Goal: Navigation & Orientation: Find specific page/section

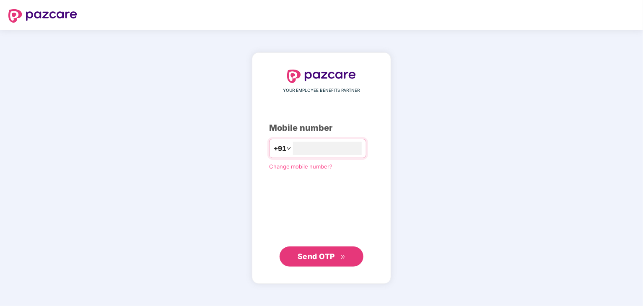
type input "**********"
click at [321, 253] on span "Send OTP" at bounding box center [316, 256] width 37 height 9
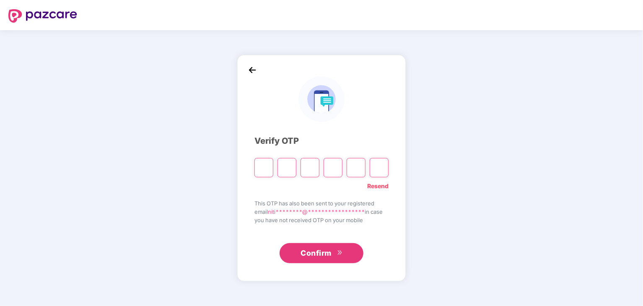
type input "*"
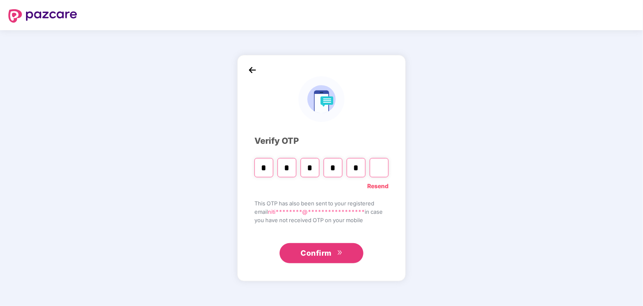
type input "*"
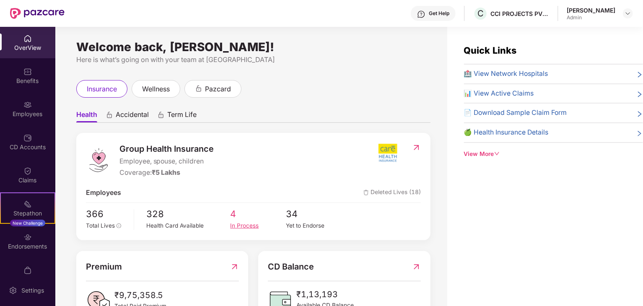
click at [237, 223] on div "In Process" at bounding box center [258, 225] width 56 height 9
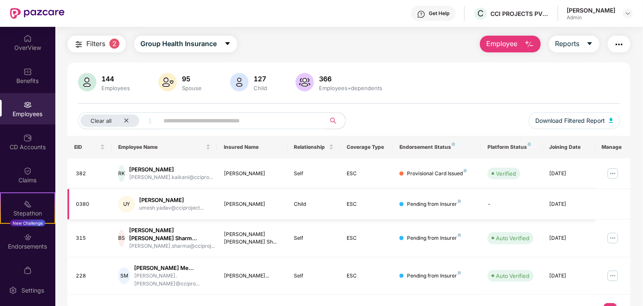
scroll to position [32, 0]
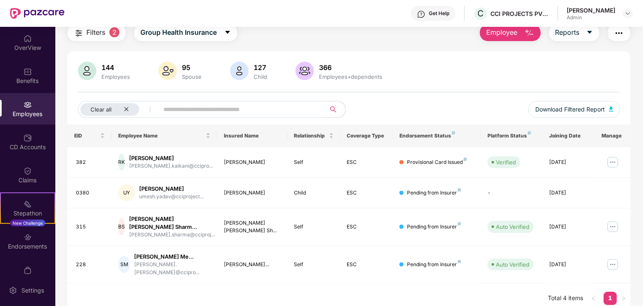
click at [29, 103] on img at bounding box center [27, 105] width 8 height 8
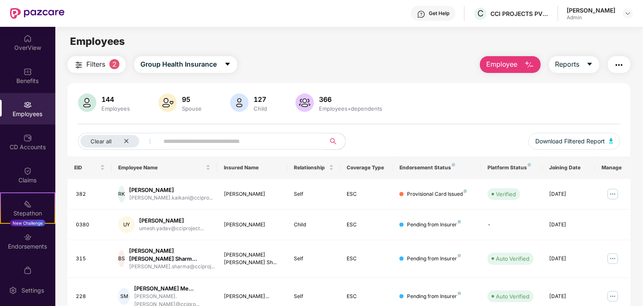
click at [31, 109] on div "Employees" at bounding box center [27, 108] width 55 height 31
click at [85, 64] on button "Filters 2" at bounding box center [97, 64] width 58 height 17
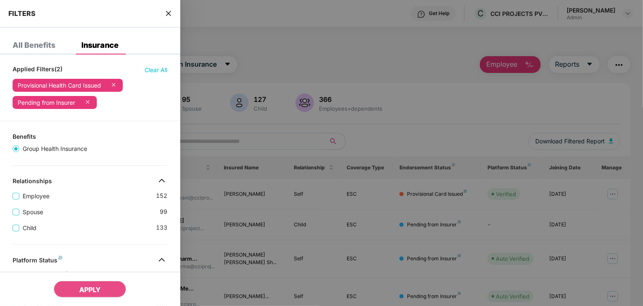
click at [153, 69] on span "Clear All" at bounding box center [156, 69] width 23 height 9
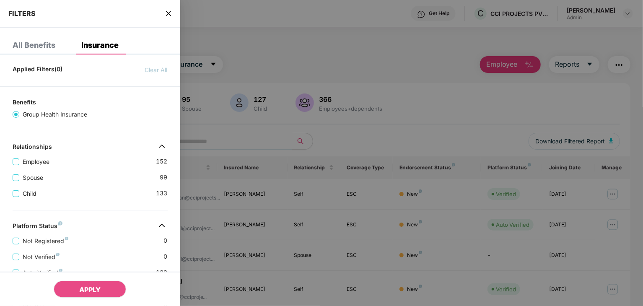
click at [168, 13] on icon "close" at bounding box center [168, 13] width 5 height 5
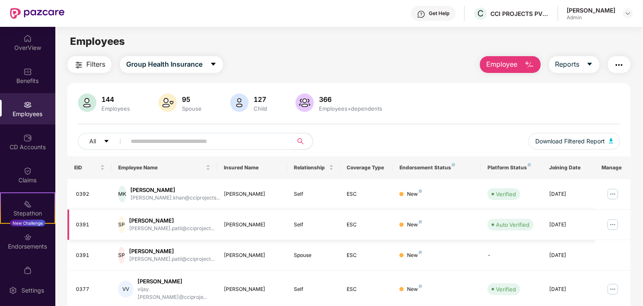
scroll to position [208, 0]
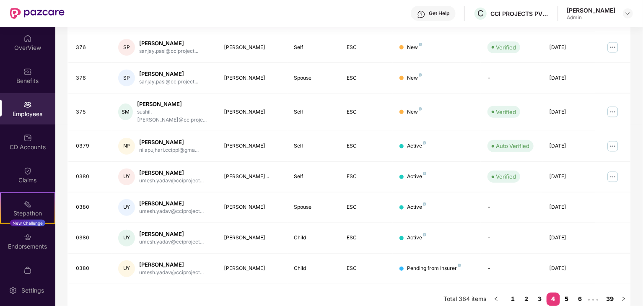
click at [569, 293] on link "5" at bounding box center [566, 299] width 13 height 13
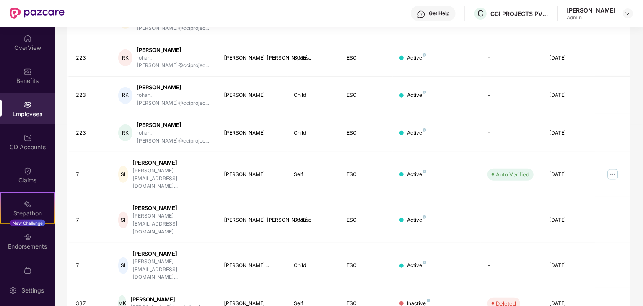
drag, startPoint x: 571, startPoint y: 289, endPoint x: 571, endPoint y: 285, distance: 4.2
